Goal: Task Accomplishment & Management: Use online tool/utility

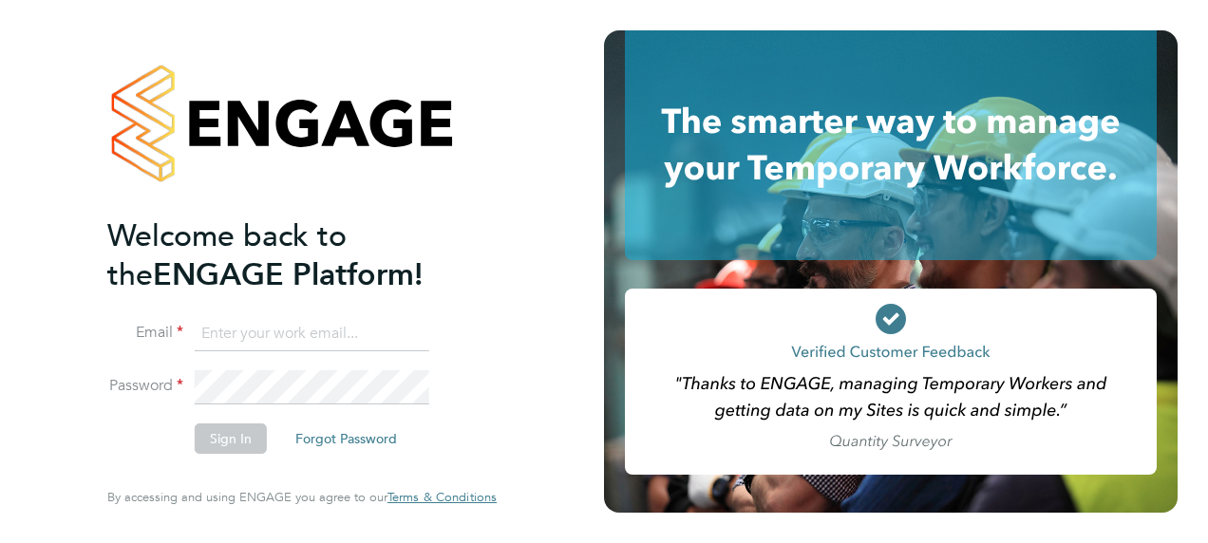
click at [301, 329] on input at bounding box center [312, 334] width 235 height 34
paste input "payroll.downloadqueries@hays.com"
type input "payroll.downloadqueries@hays.com"
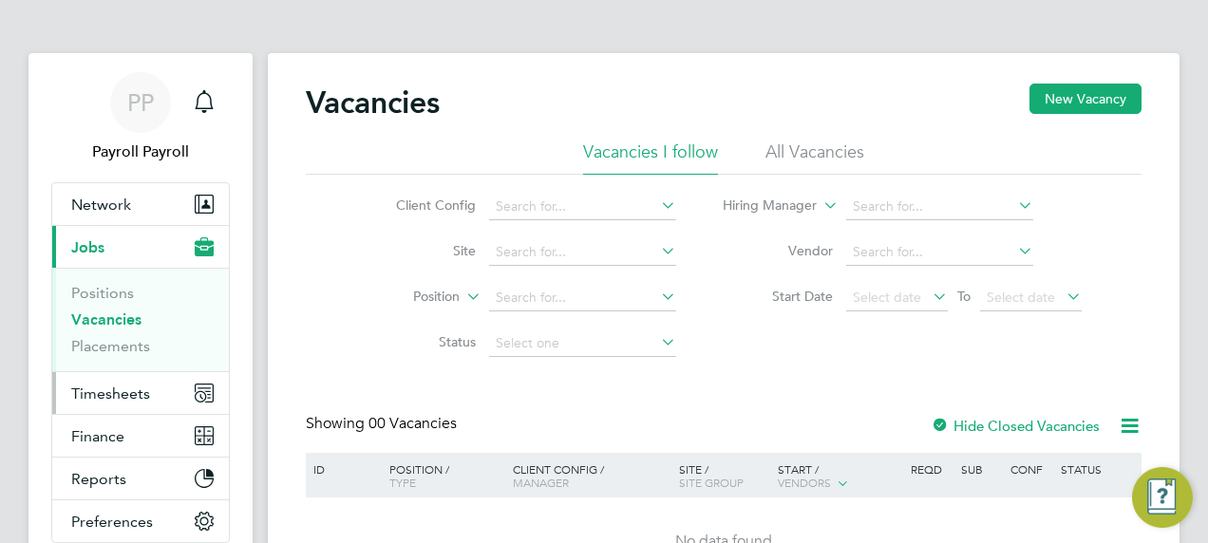
click at [99, 391] on span "Timesheets" at bounding box center [110, 394] width 79 height 18
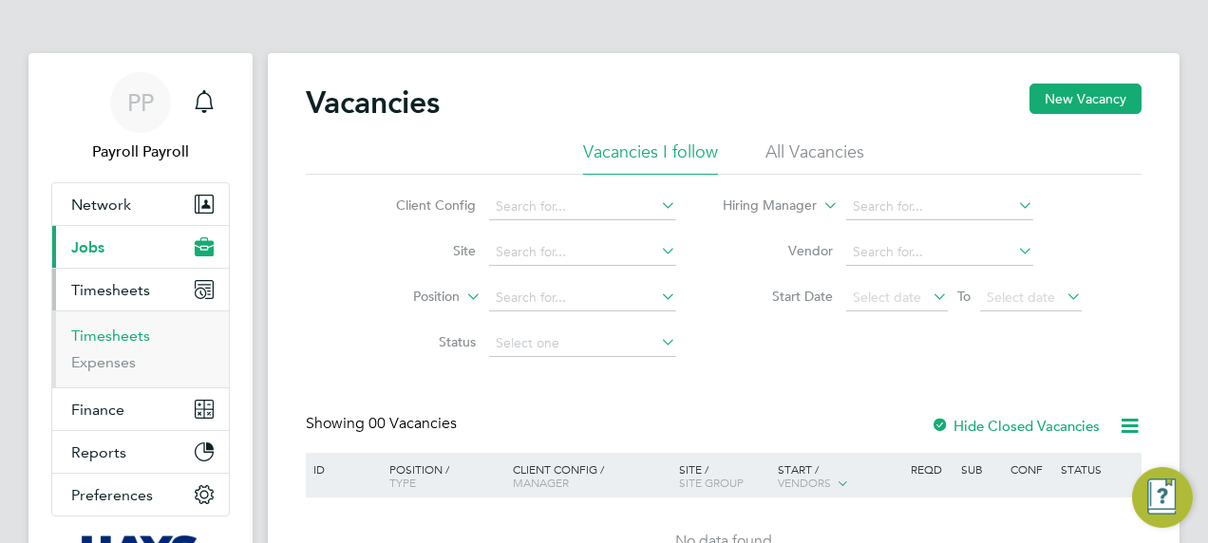
click at [132, 338] on link "Timesheets" at bounding box center [110, 336] width 79 height 18
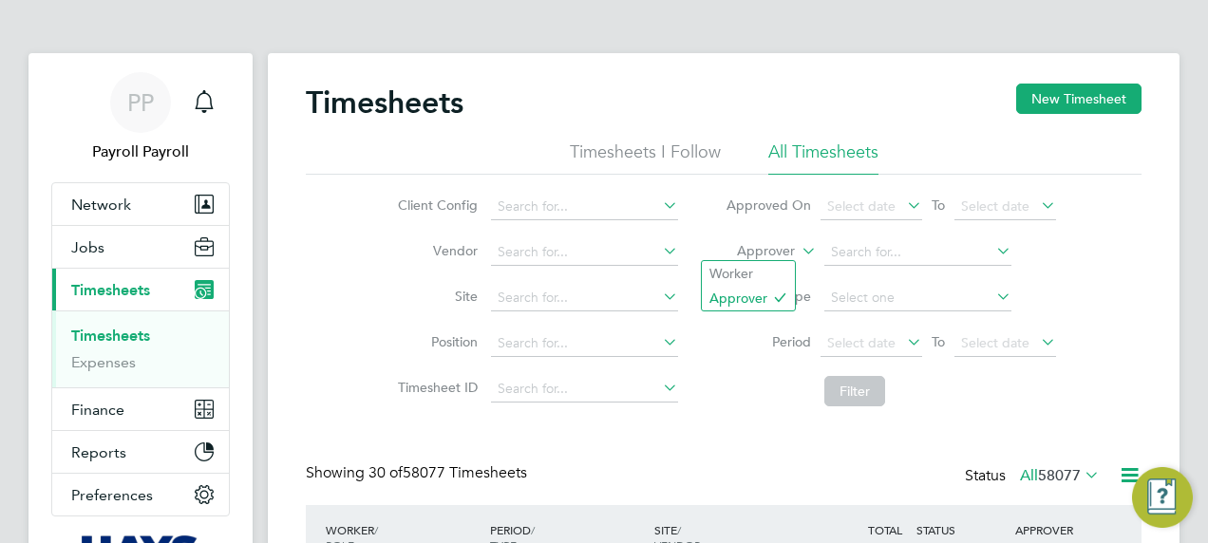
click at [780, 254] on label "Approver" at bounding box center [751, 251] width 85 height 19
click at [798, 252] on icon at bounding box center [798, 245] width 0 height 17
click at [742, 274] on li "Worker" at bounding box center [748, 273] width 93 height 25
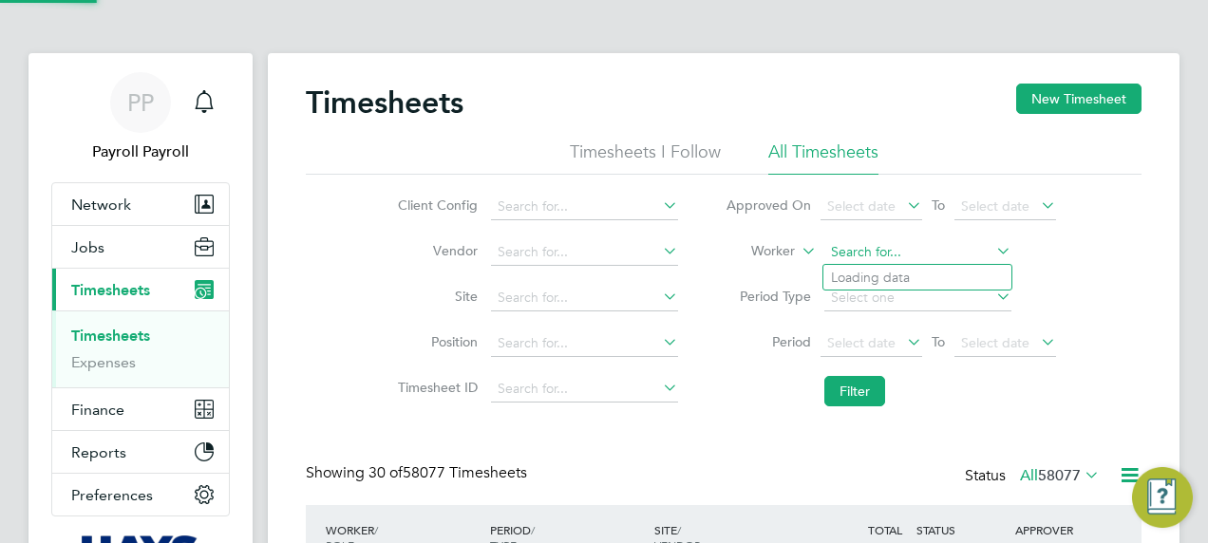
paste input "[PERSON_NAME]"
click at [897, 246] on input at bounding box center [917, 252] width 187 height 27
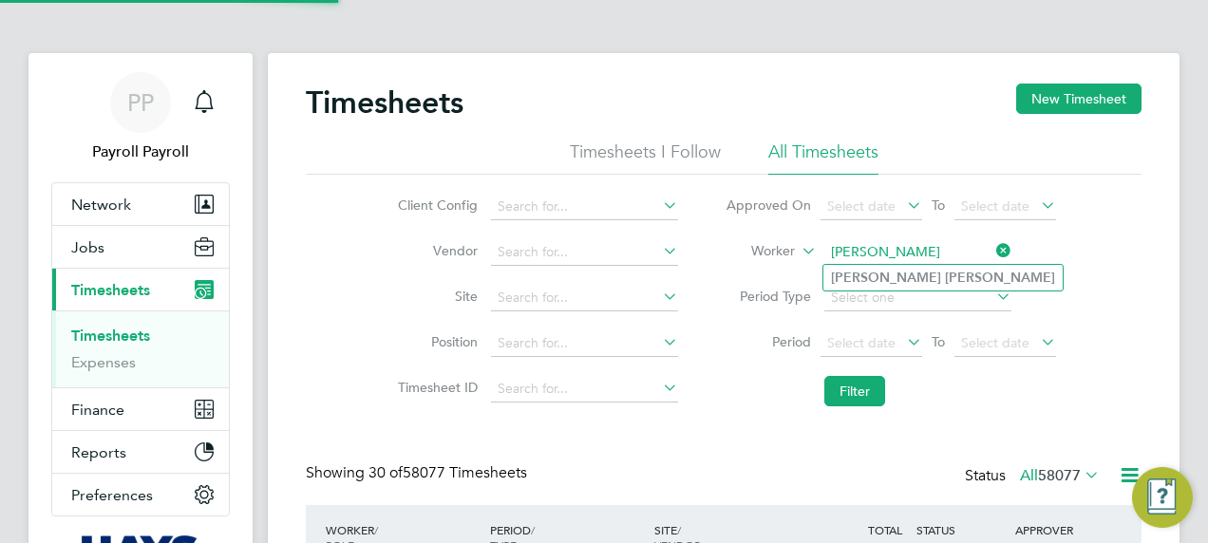
type input "[PERSON_NAME]"
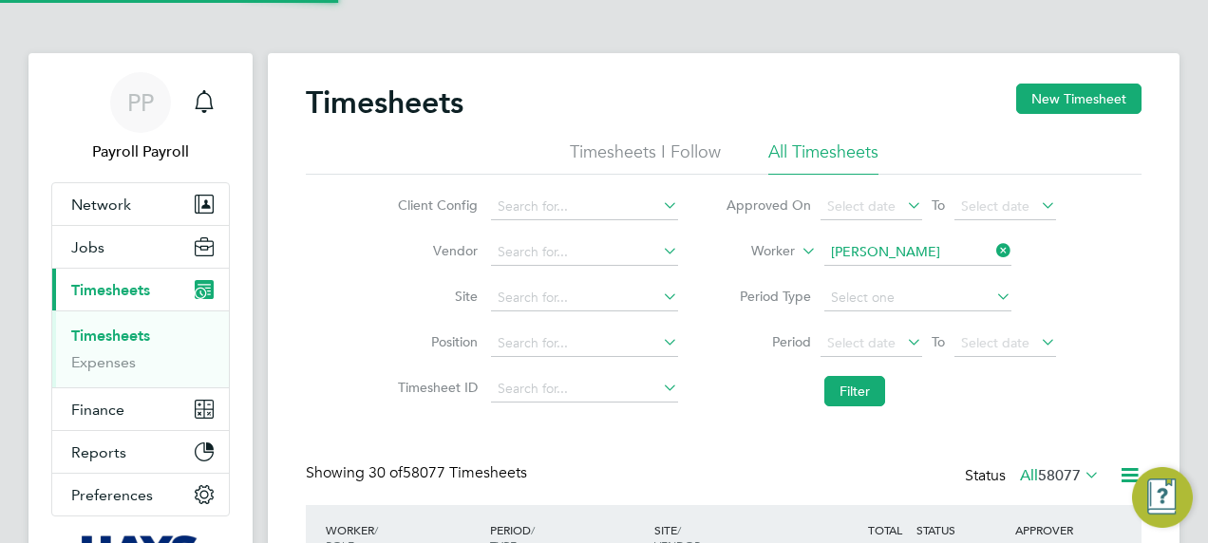
click at [945, 279] on b "[PERSON_NAME]" at bounding box center [1000, 278] width 110 height 16
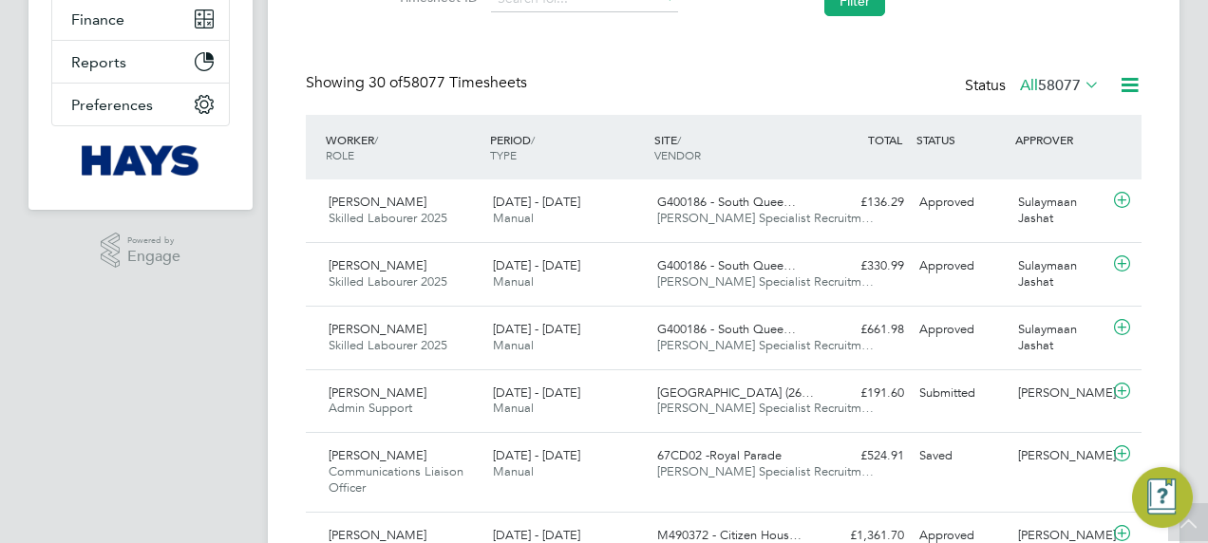
scroll to position [158, 0]
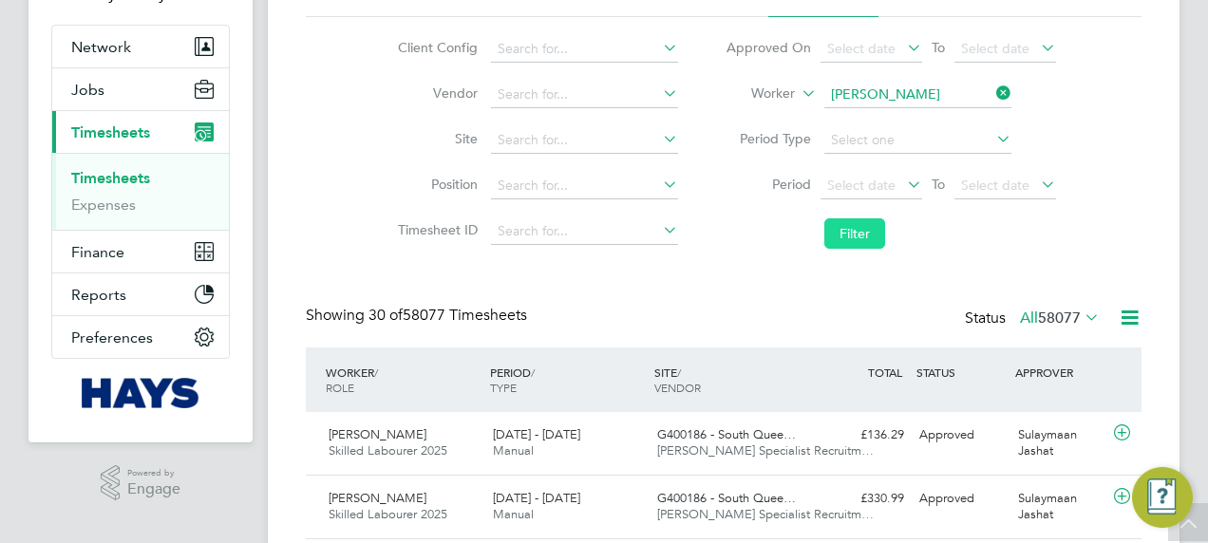
click at [870, 232] on button "Filter" at bounding box center [854, 233] width 61 height 30
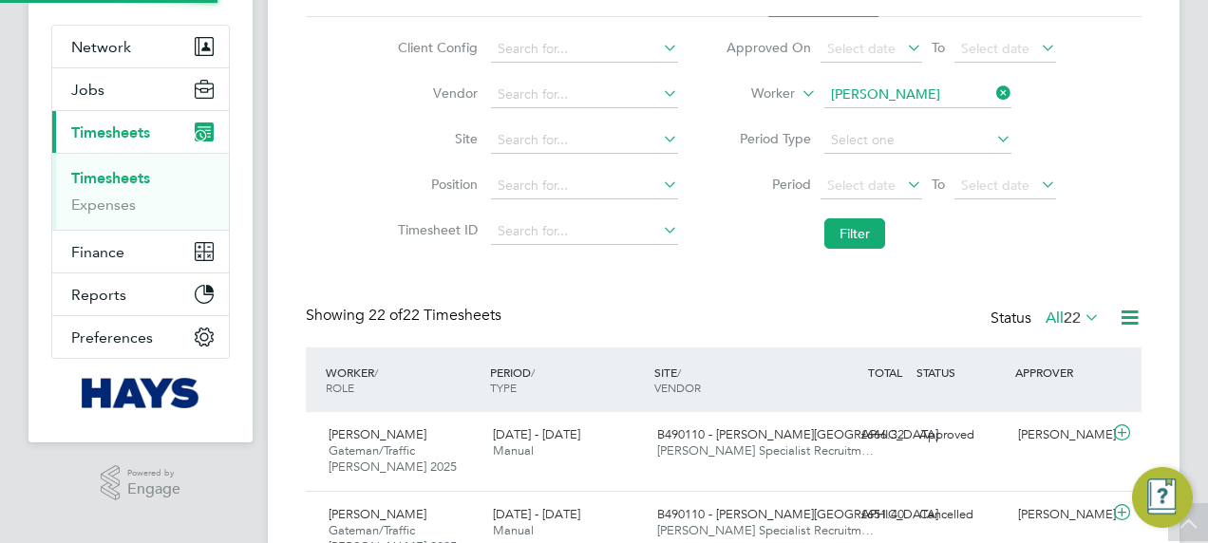
scroll to position [64, 164]
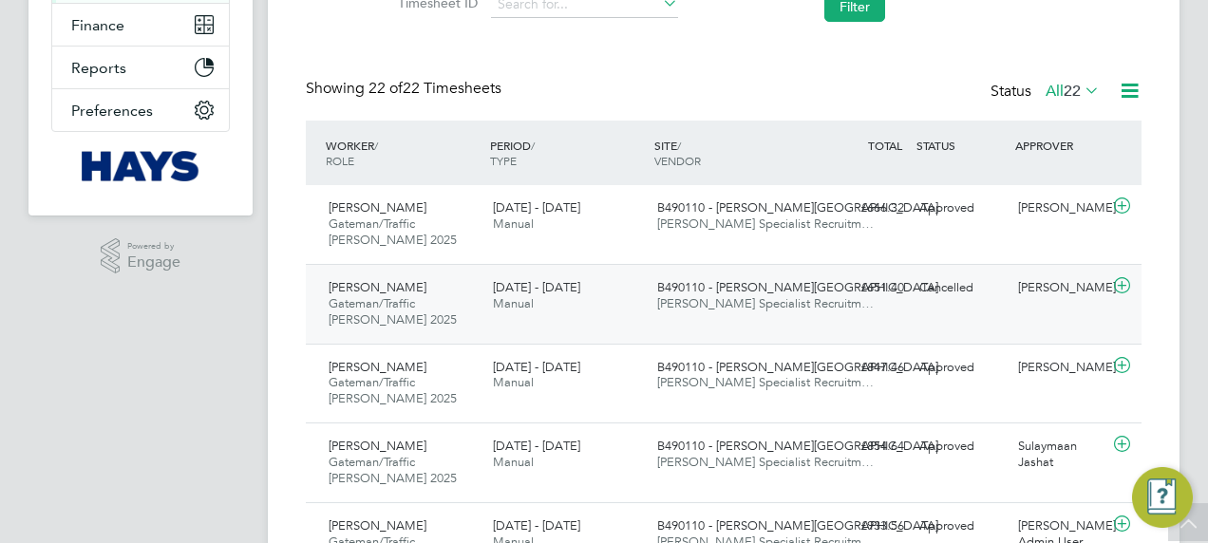
click at [667, 285] on span "B490110 - [PERSON_NAME][GEOGRAPHIC_DATA]" at bounding box center [797, 287] width 281 height 16
click at [704, 220] on span "[PERSON_NAME] Specialist Recruitm…" at bounding box center [765, 224] width 216 height 16
